Goal: Find specific page/section: Find specific page/section

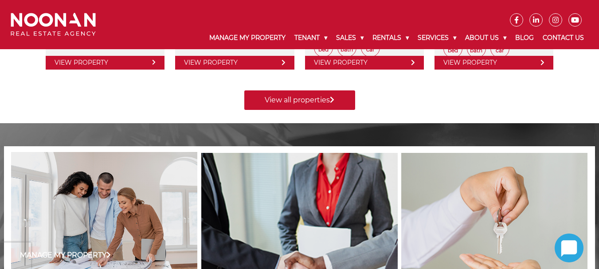
scroll to position [532, 0]
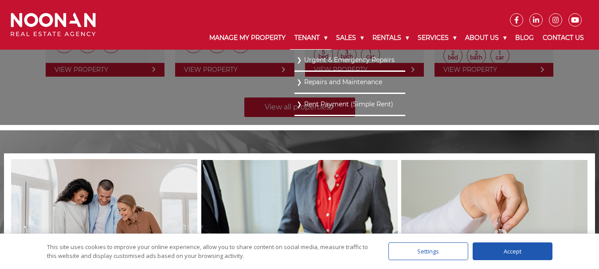
click at [308, 37] on link "Tenant" at bounding box center [311, 38] width 42 height 23
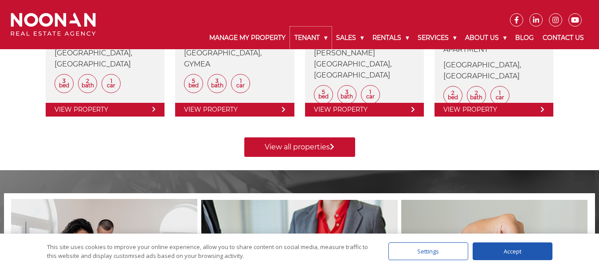
scroll to position [315, 0]
